Goal: Contribute content: Contribute content

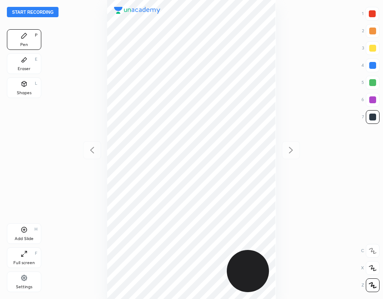
scroll to position [299, 245]
click at [41, 10] on button "Start recording" at bounding box center [33, 12] width 52 height 10
click at [372, 15] on div at bounding box center [372, 13] width 7 height 7
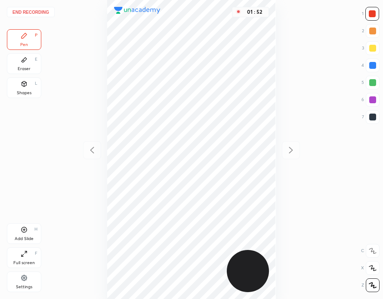
click at [370, 65] on div at bounding box center [372, 65] width 7 height 7
click at [29, 234] on div "Add Slide H" at bounding box center [24, 233] width 34 height 21
click at [36, 66] on div "Eraser E" at bounding box center [24, 63] width 34 height 21
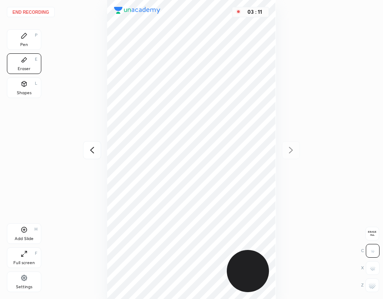
click at [26, 40] on div "Pen P" at bounding box center [24, 39] width 34 height 21
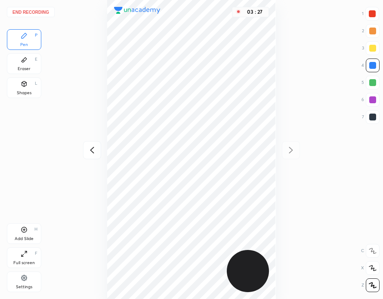
click at [29, 232] on div "Add Slide H" at bounding box center [24, 233] width 34 height 21
click at [95, 148] on icon at bounding box center [92, 150] width 10 height 10
click at [293, 151] on icon at bounding box center [291, 150] width 10 height 10
click at [31, 232] on div "Add Slide H" at bounding box center [24, 233] width 34 height 21
click at [31, 229] on div "Add Slide H" at bounding box center [24, 233] width 34 height 21
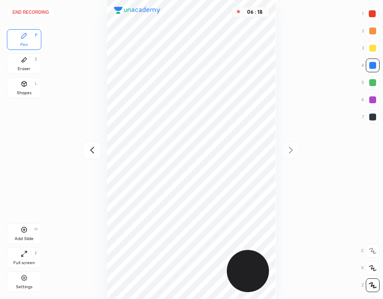
click at [40, 13] on button "End recording" at bounding box center [31, 12] width 48 height 10
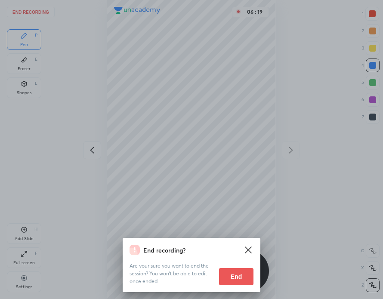
click at [235, 276] on button "End" at bounding box center [236, 276] width 34 height 17
